Goal: Find specific page/section: Find specific page/section

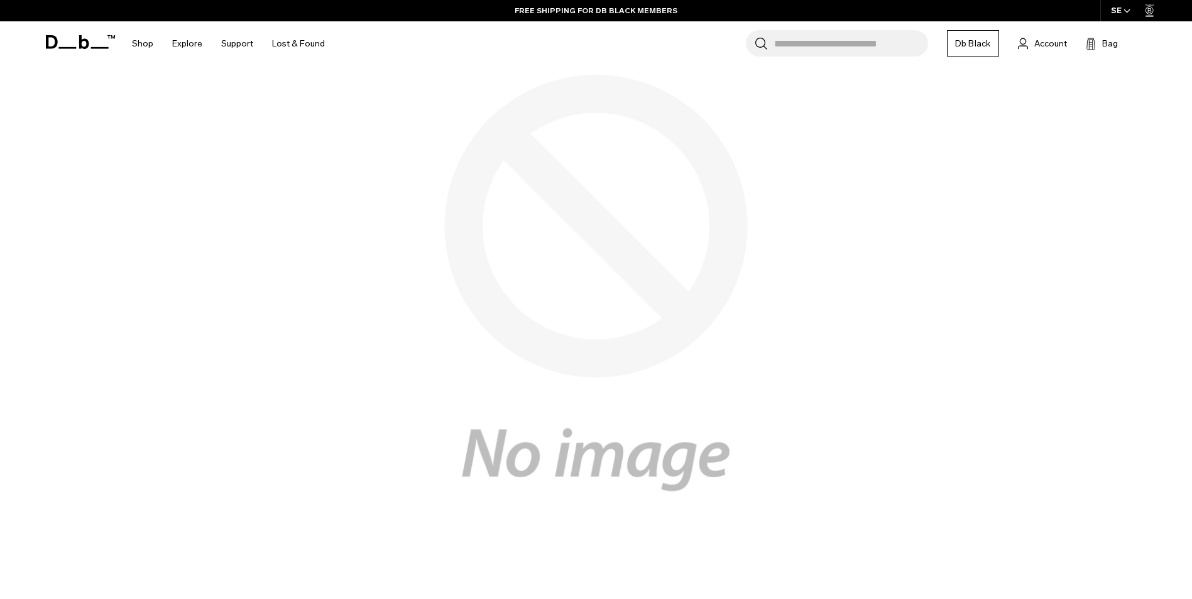
click at [832, 45] on input "Search for Bags, Luggage..." at bounding box center [851, 43] width 154 height 26
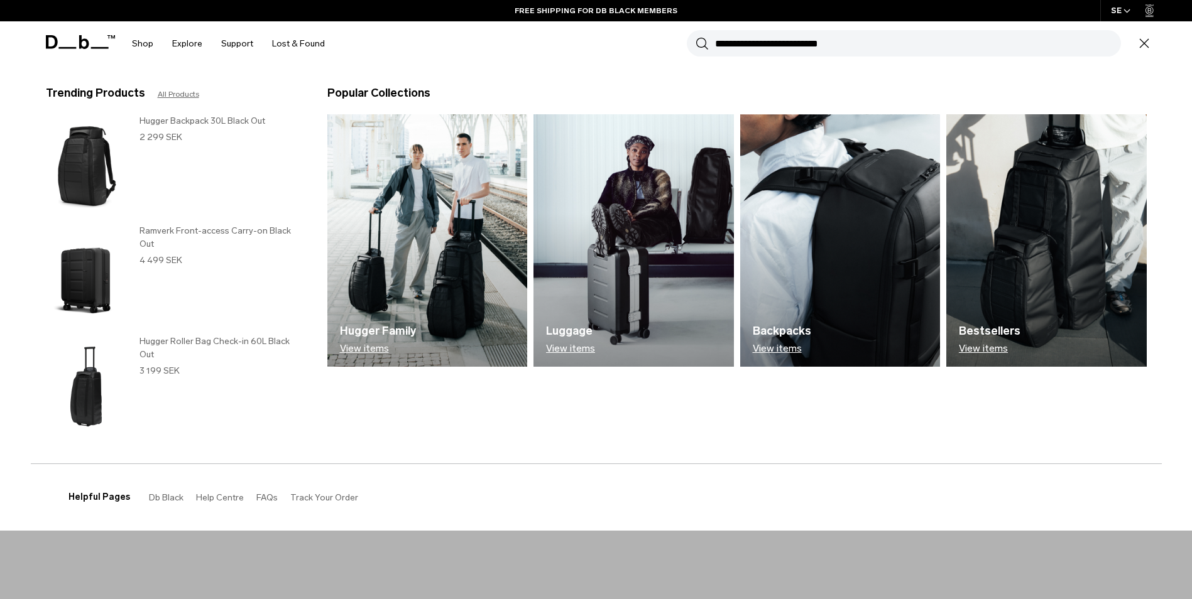
paste input "**********"
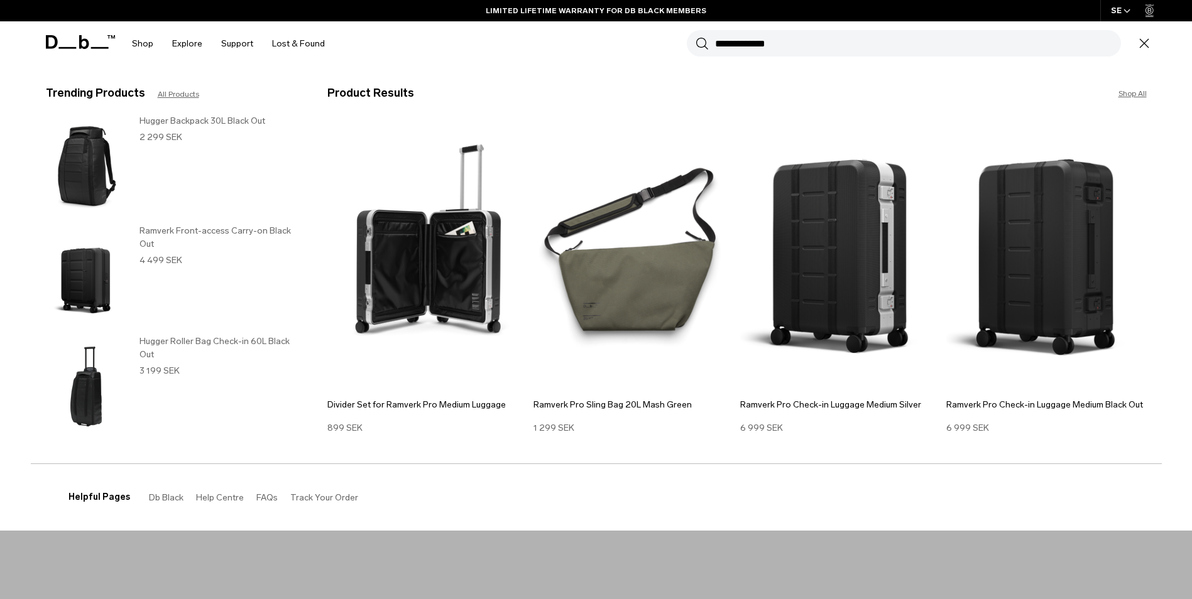
type input "**********"
